Goal: Navigation & Orientation: Find specific page/section

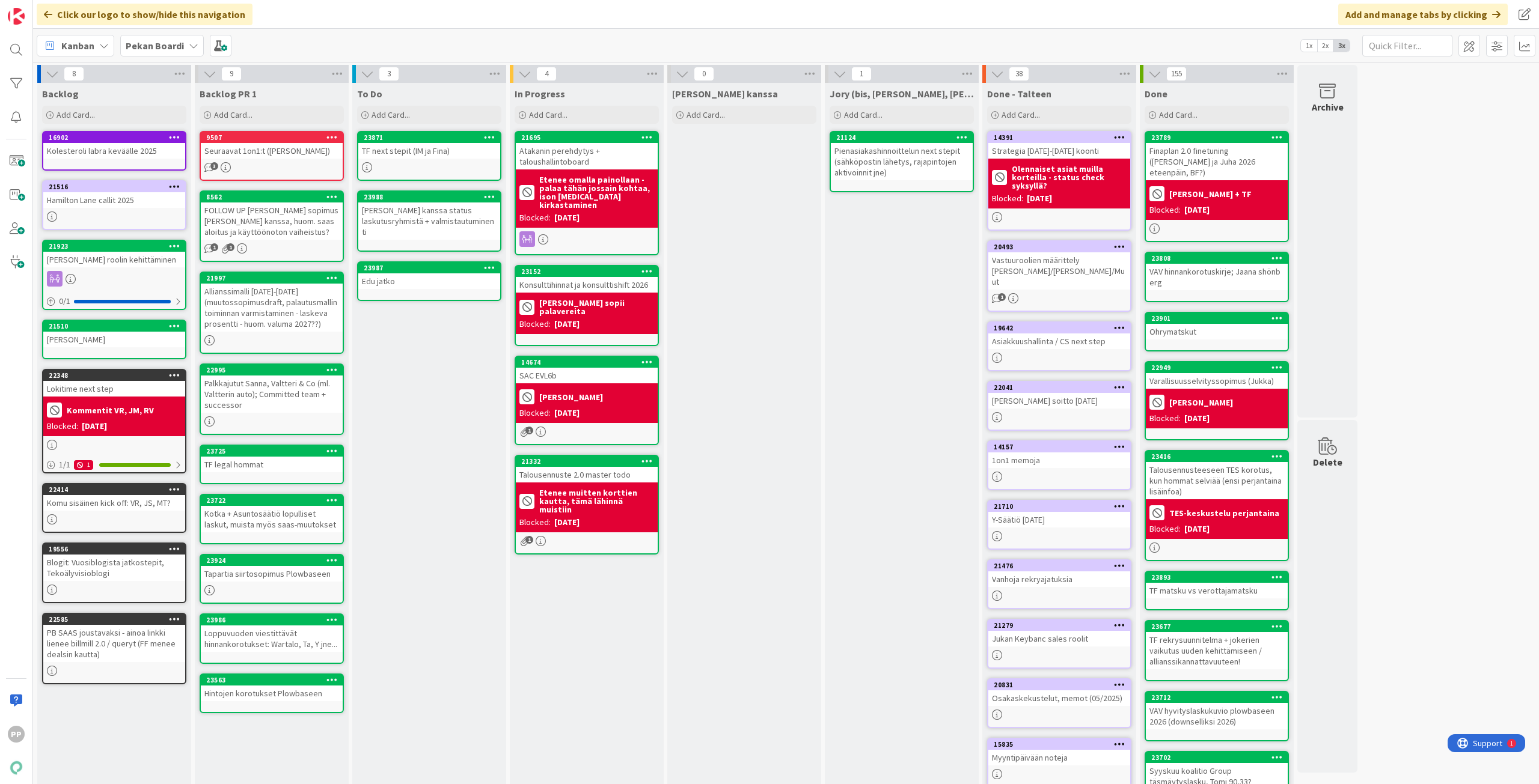
click at [407, 374] on div "To Do Add Card... 23871 TF next stepit (IM ja Fina) 23988 Timon kanssa status l…" at bounding box center [429, 501] width 154 height 838
click at [425, 167] on div at bounding box center [429, 167] width 142 height 10
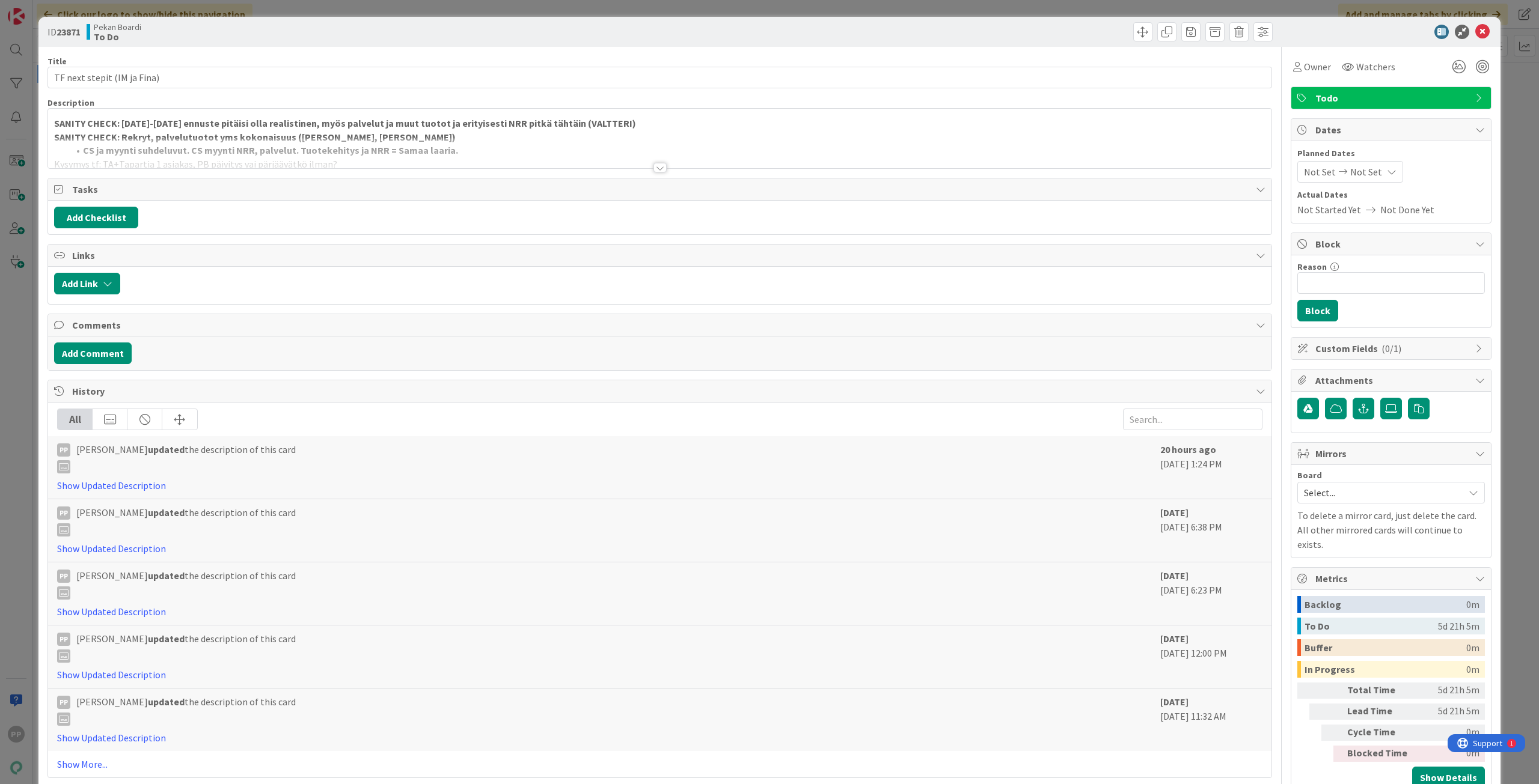
click at [298, 134] on strong "SANITY CHECK: Rekryt, palvelutuotot yms kokonaisuus (JUKKA, JOONAS)" at bounding box center [255, 137] width 401 height 12
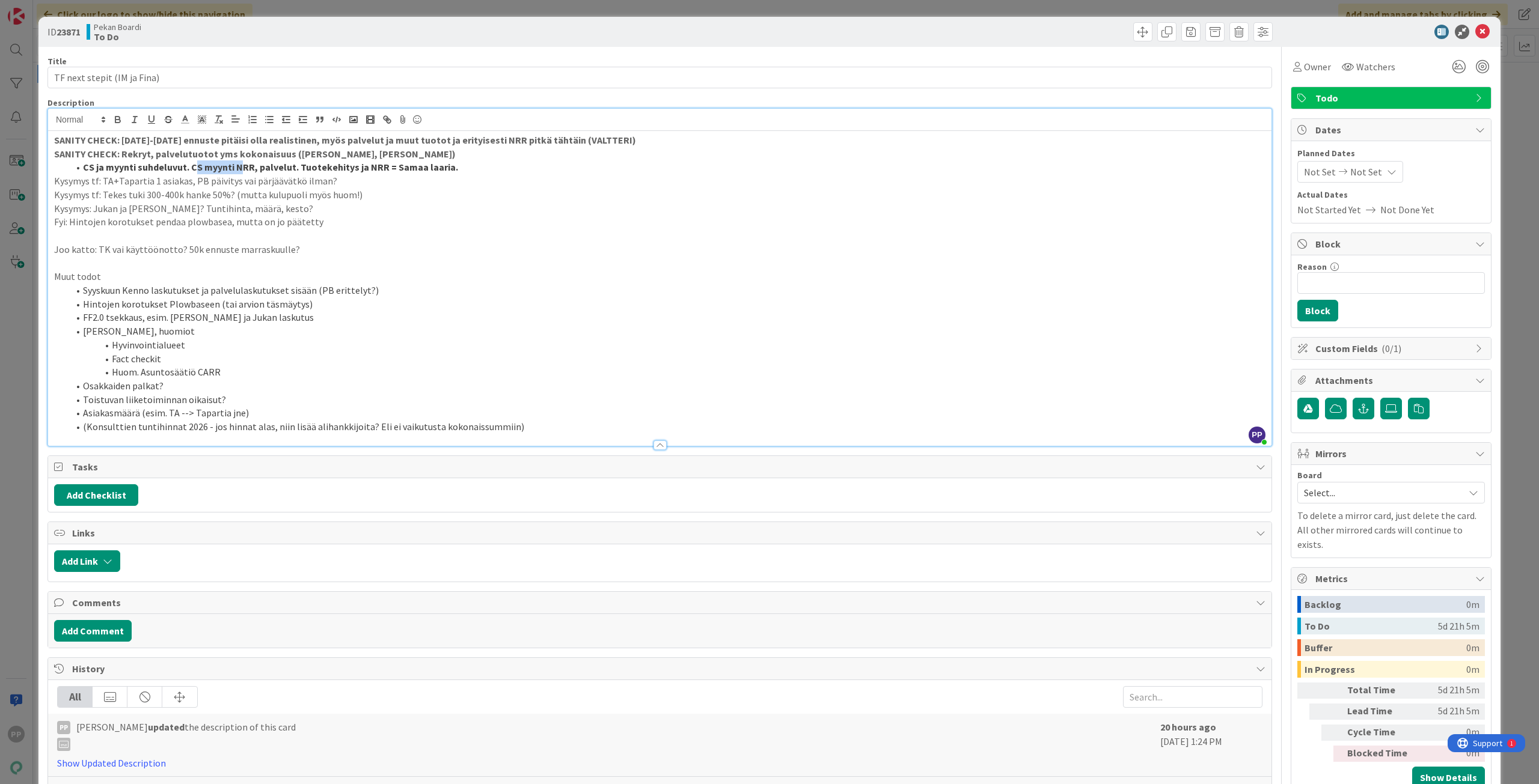
drag, startPoint x: 193, startPoint y: 166, endPoint x: 243, endPoint y: 166, distance: 50.0
click at [243, 166] on strong "CS ja myynti suhdeluvut. CS myynti NRR, palvelut. Tuotekehitys ja NRR = Samaa l…" at bounding box center [270, 167] width 375 height 12
